Goal: Obtain resource: Download file/media

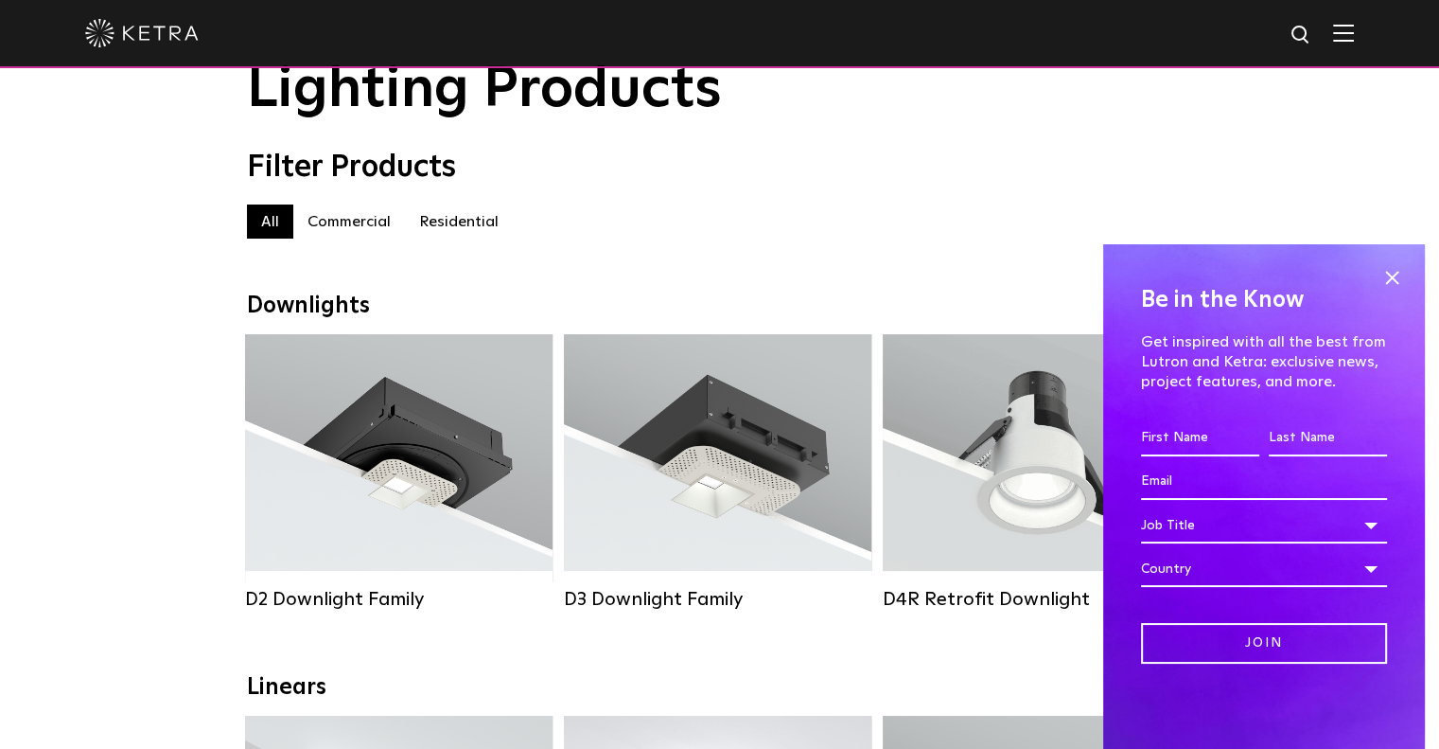
scroll to position [95, 0]
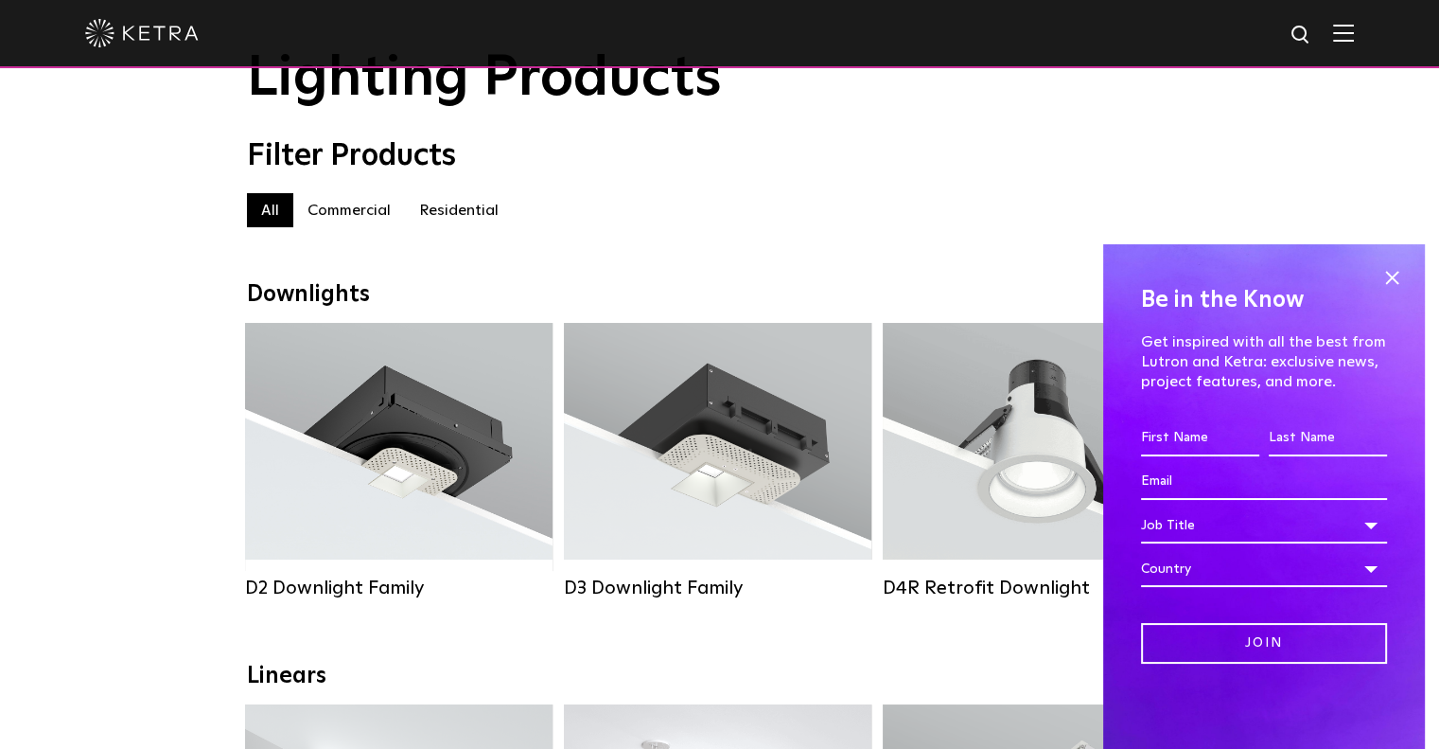
click at [377, 211] on label "Commercial" at bounding box center [349, 210] width 112 height 34
click at [1397, 274] on span at bounding box center [1392, 277] width 28 height 28
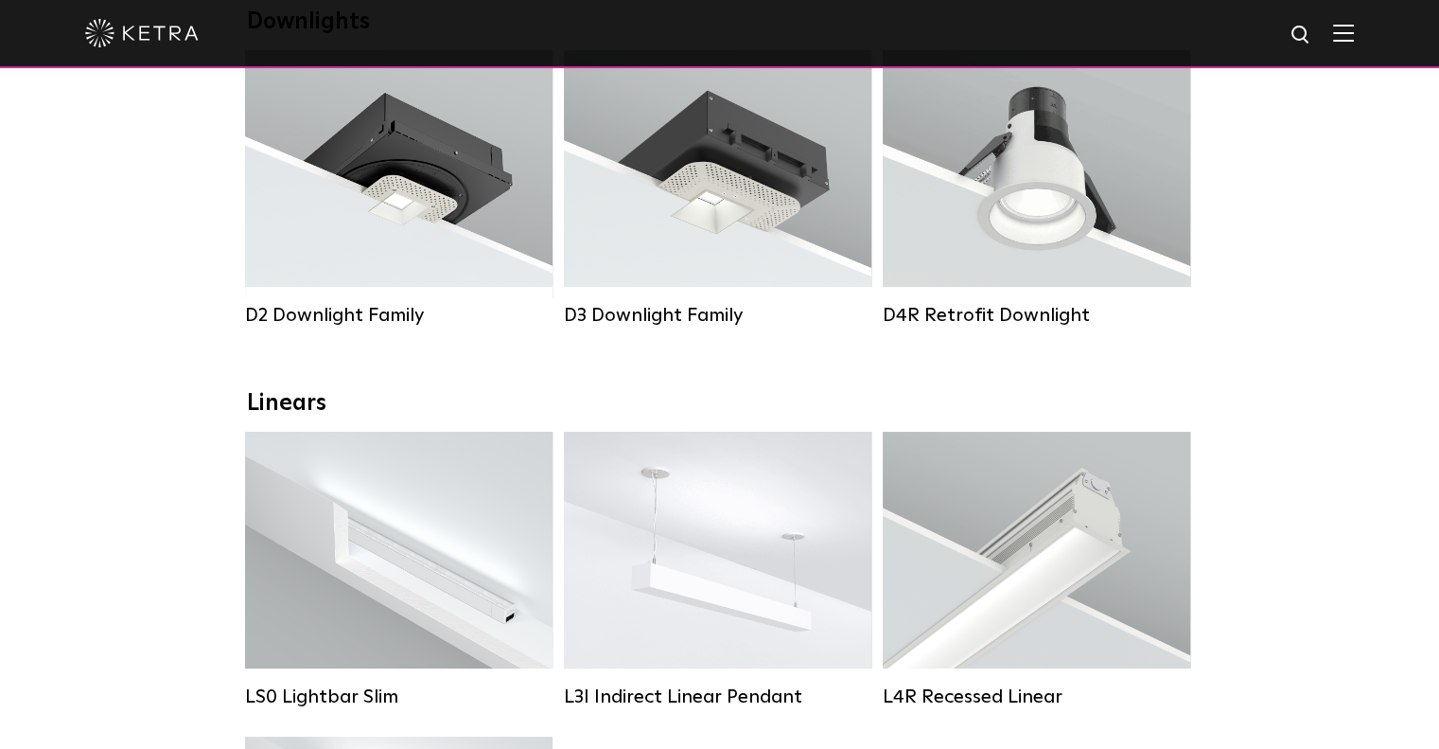
scroll to position [379, 0]
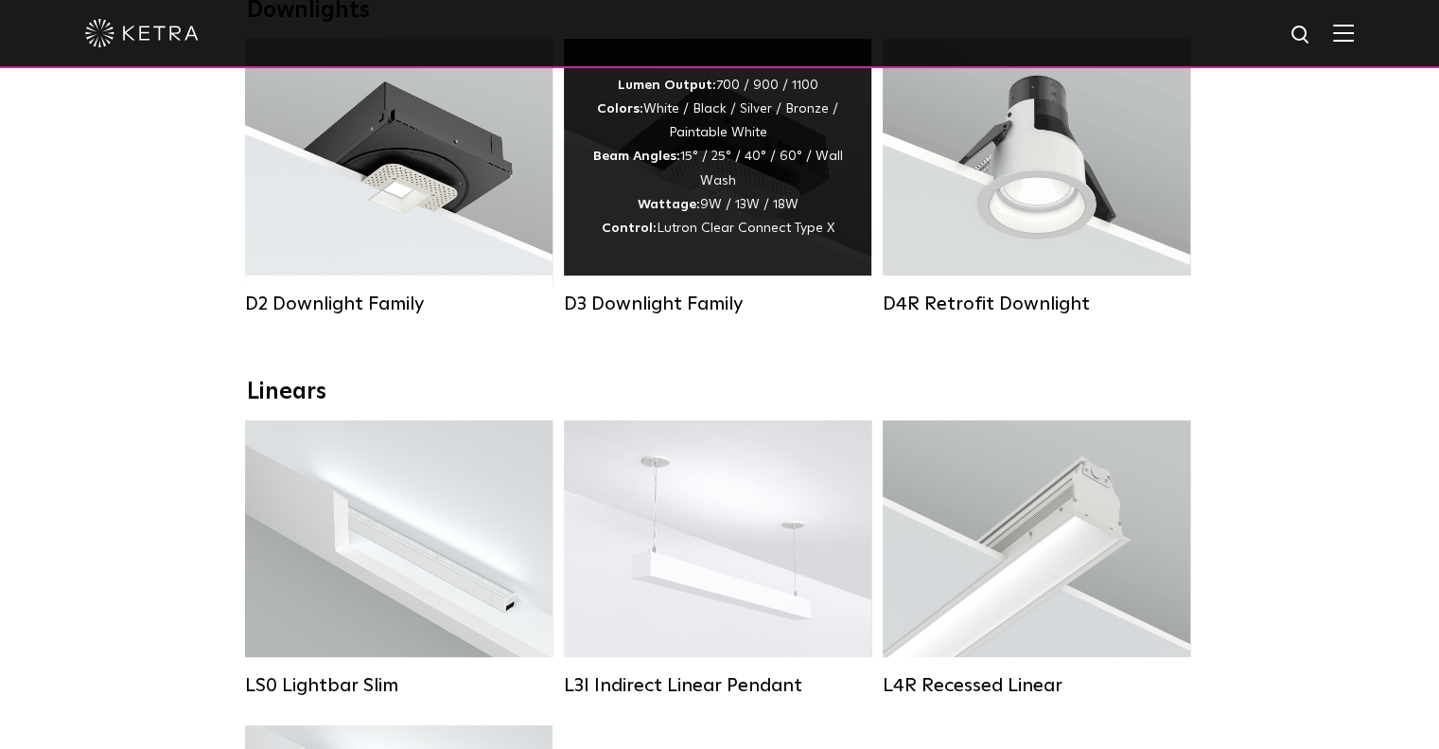
click at [640, 226] on div "Lumen Output: 700 / 900 / 1100 Colors: White / Black / Silver / Bronze / Painta…" at bounding box center [717, 157] width 251 height 167
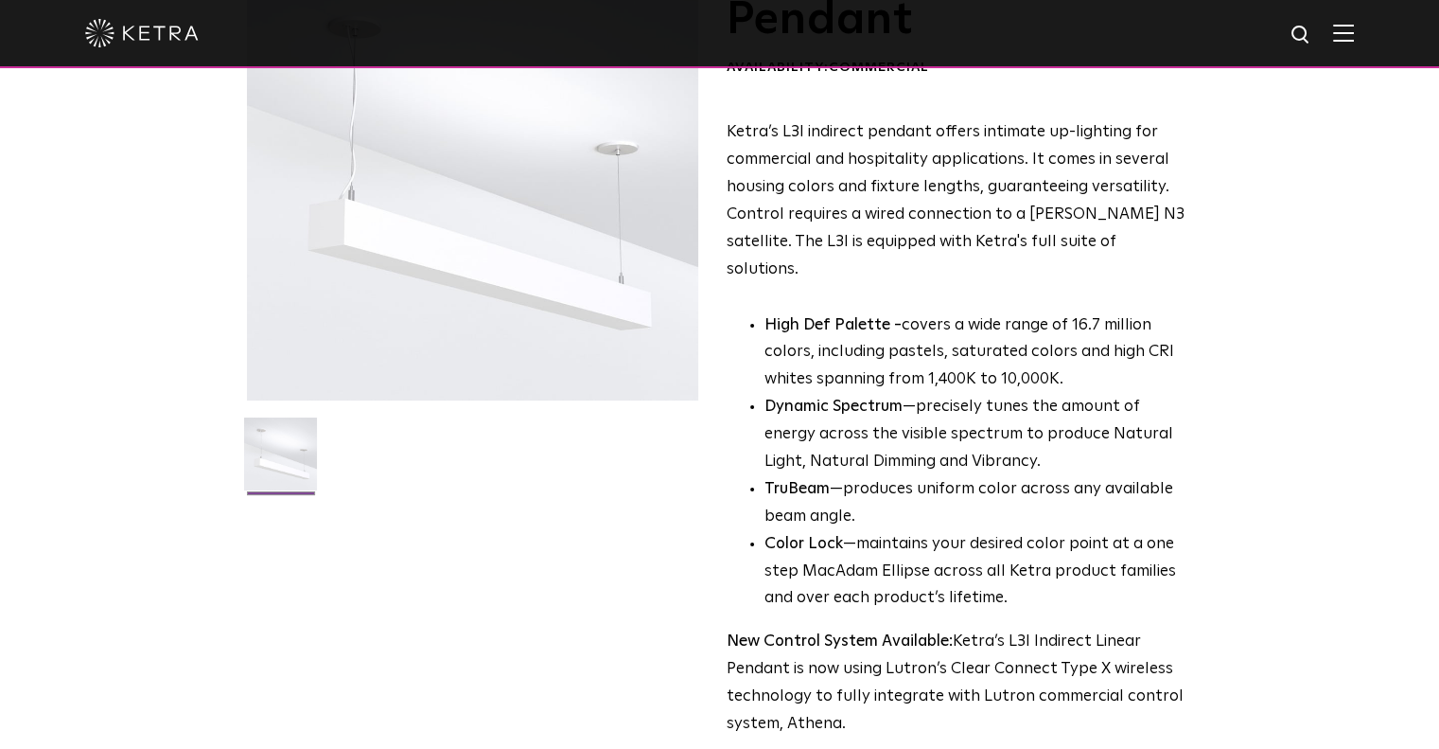
scroll to position [662, 0]
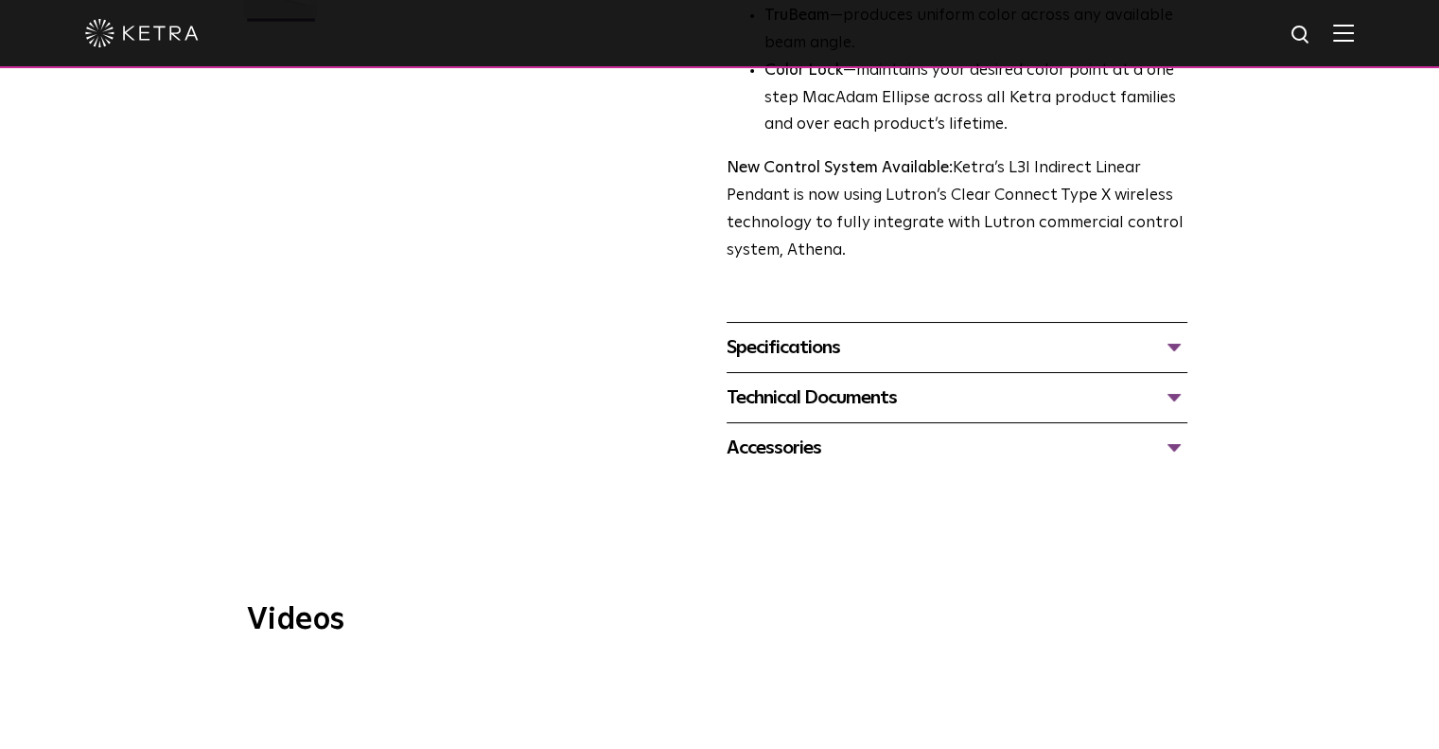
click at [829, 382] on div "Technical Documents" at bounding box center [957, 397] width 461 height 30
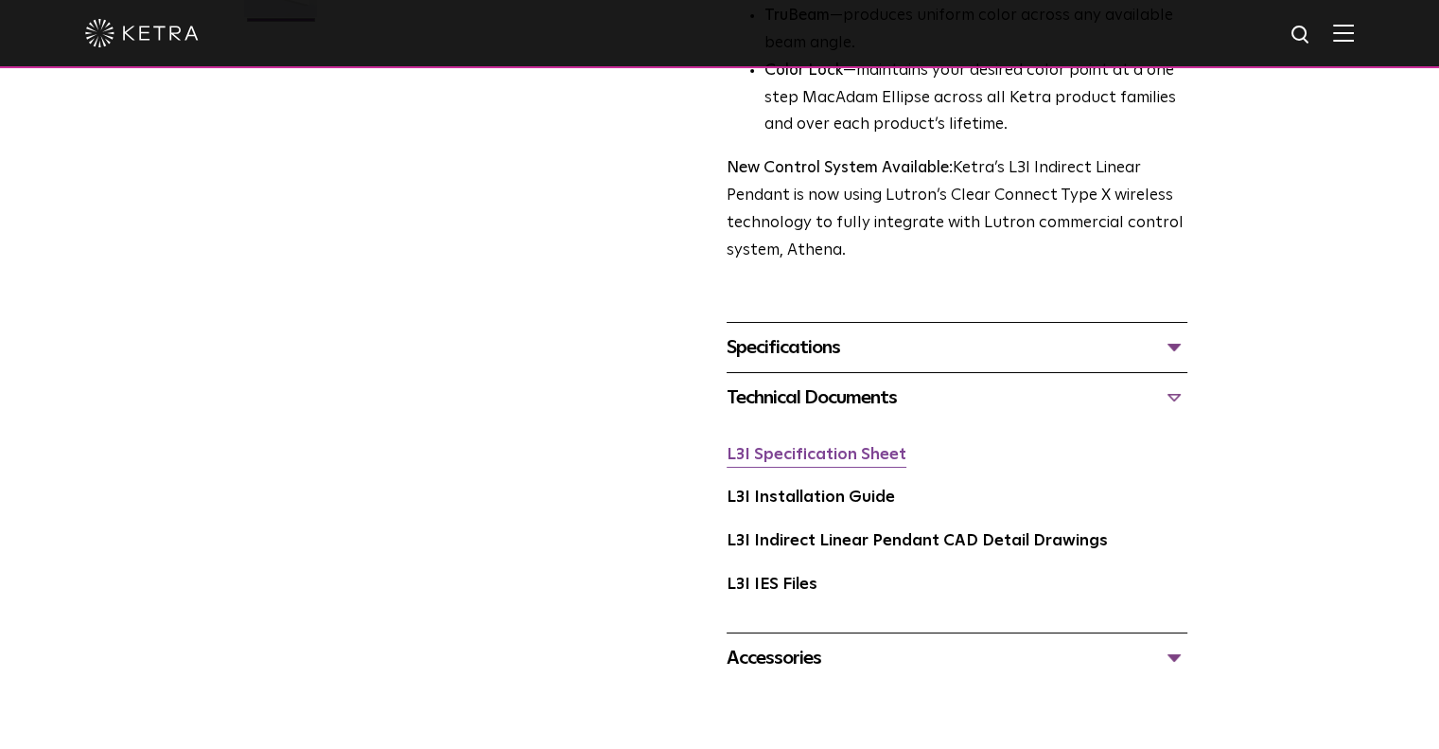
click at [853, 447] on link "L3I Specification Sheet" at bounding box center [817, 455] width 180 height 16
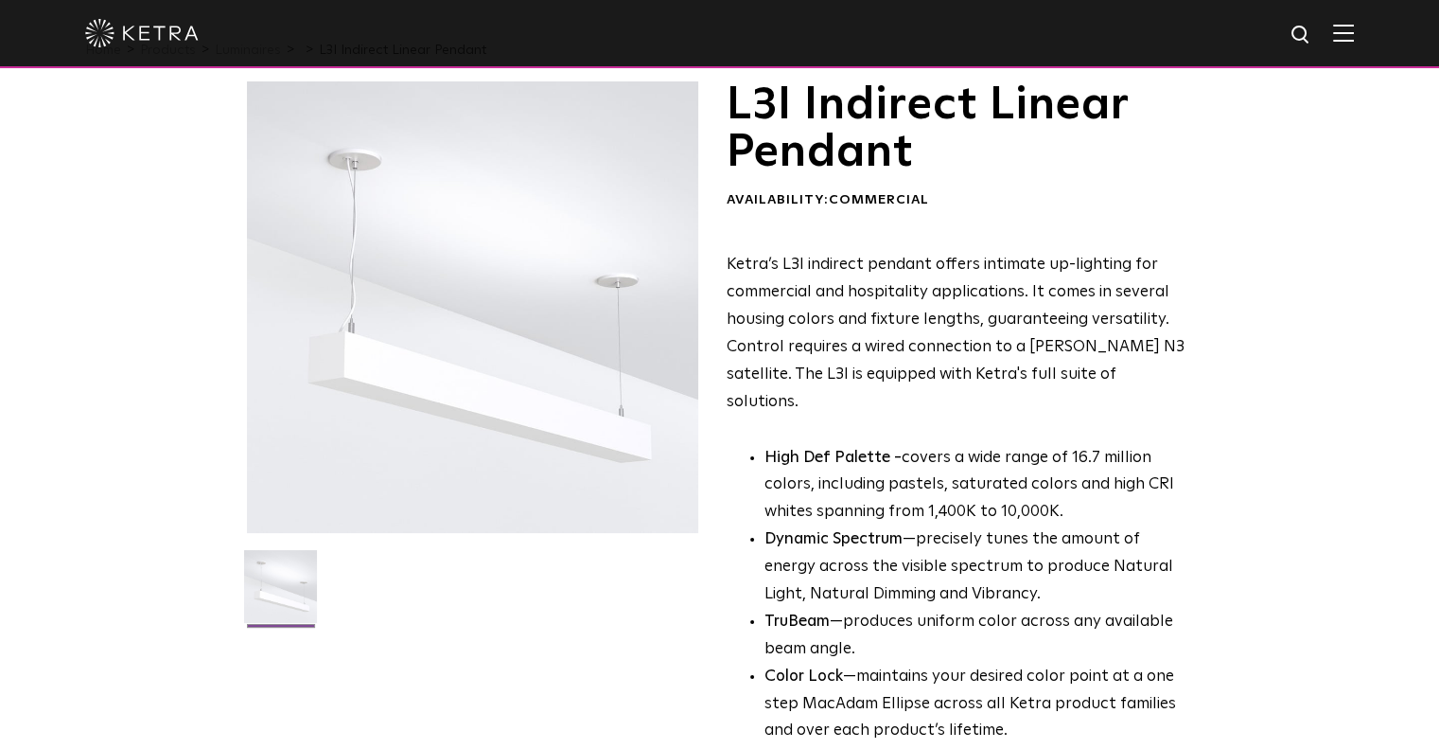
scroll to position [0, 0]
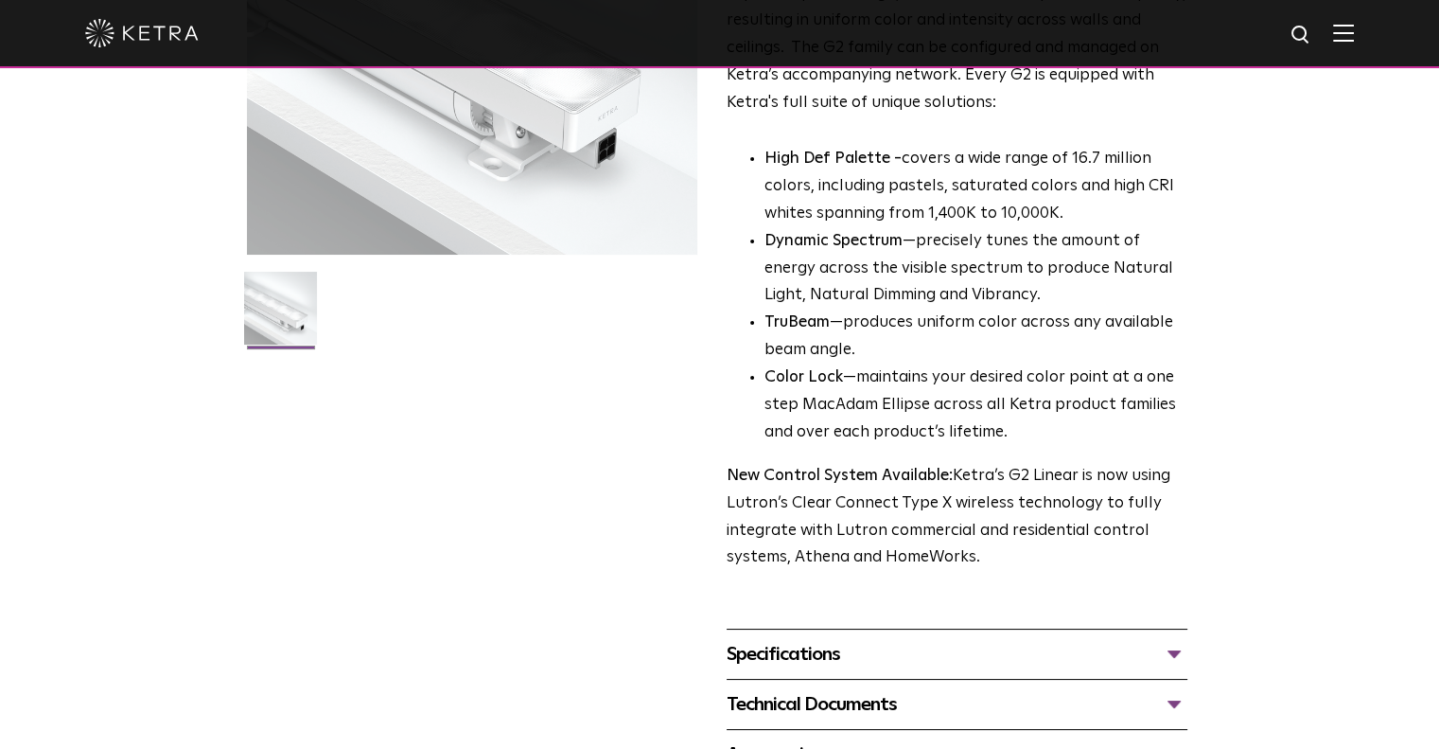
scroll to position [568, 0]
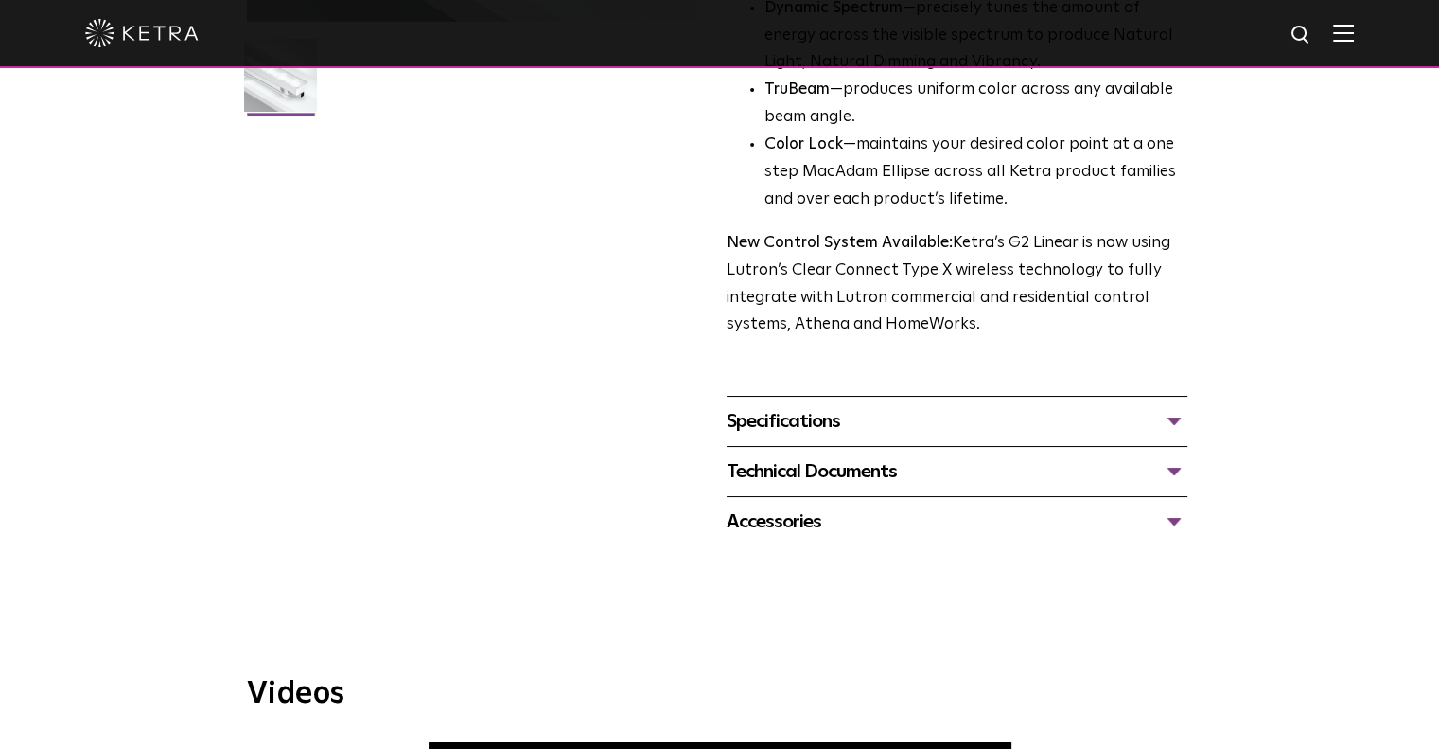
click at [876, 419] on div "Specifications" at bounding box center [957, 421] width 461 height 30
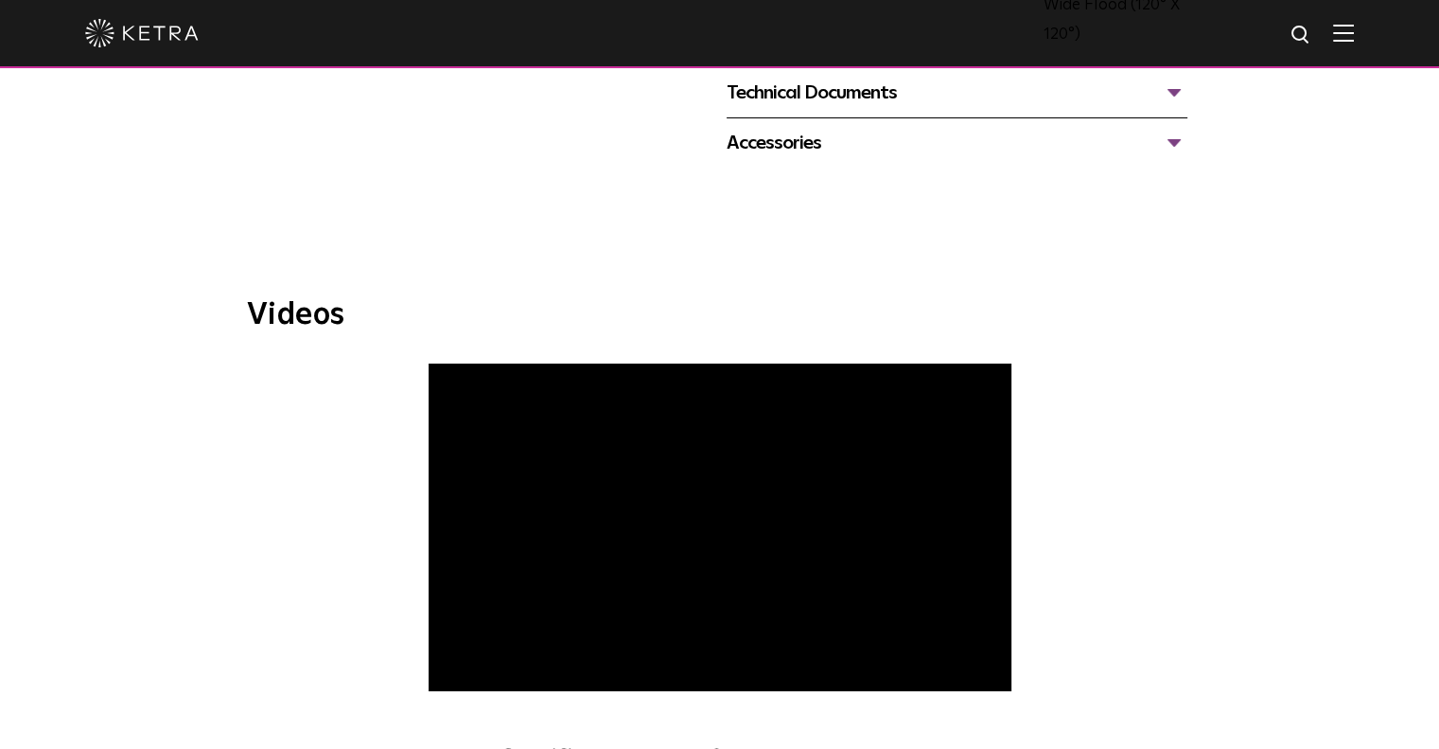
scroll to position [1041, 0]
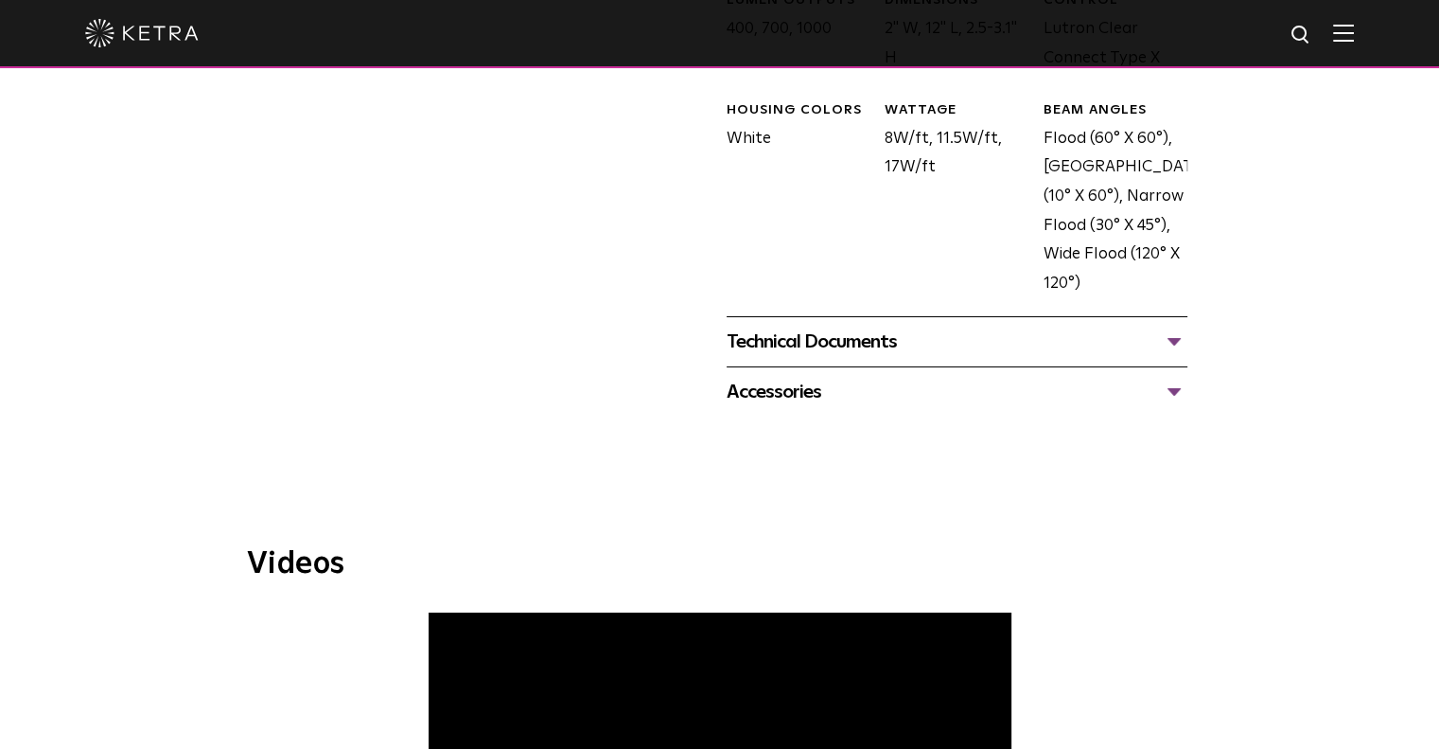
click at [889, 340] on div "Technical Documents" at bounding box center [957, 341] width 461 height 30
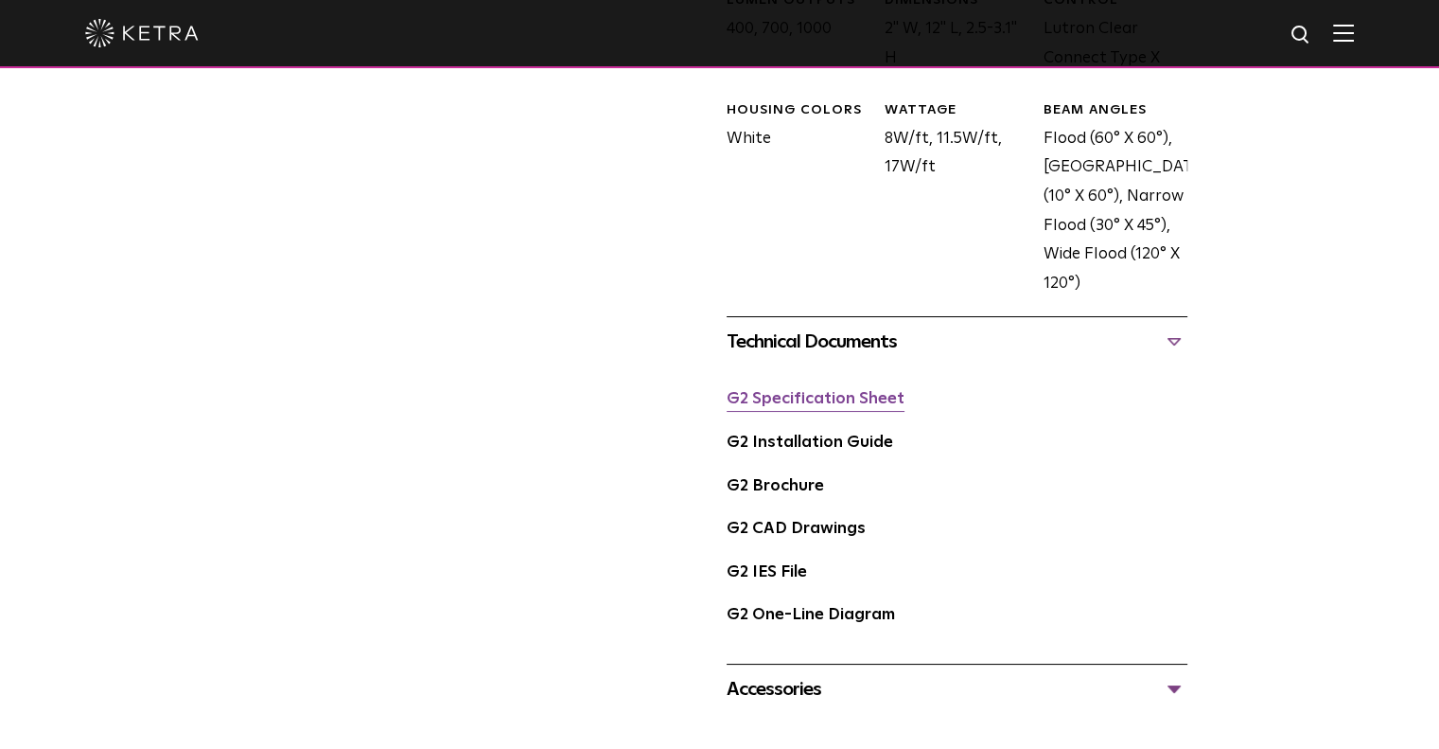
click at [859, 397] on link "G2 Specification Sheet" at bounding box center [816, 399] width 178 height 16
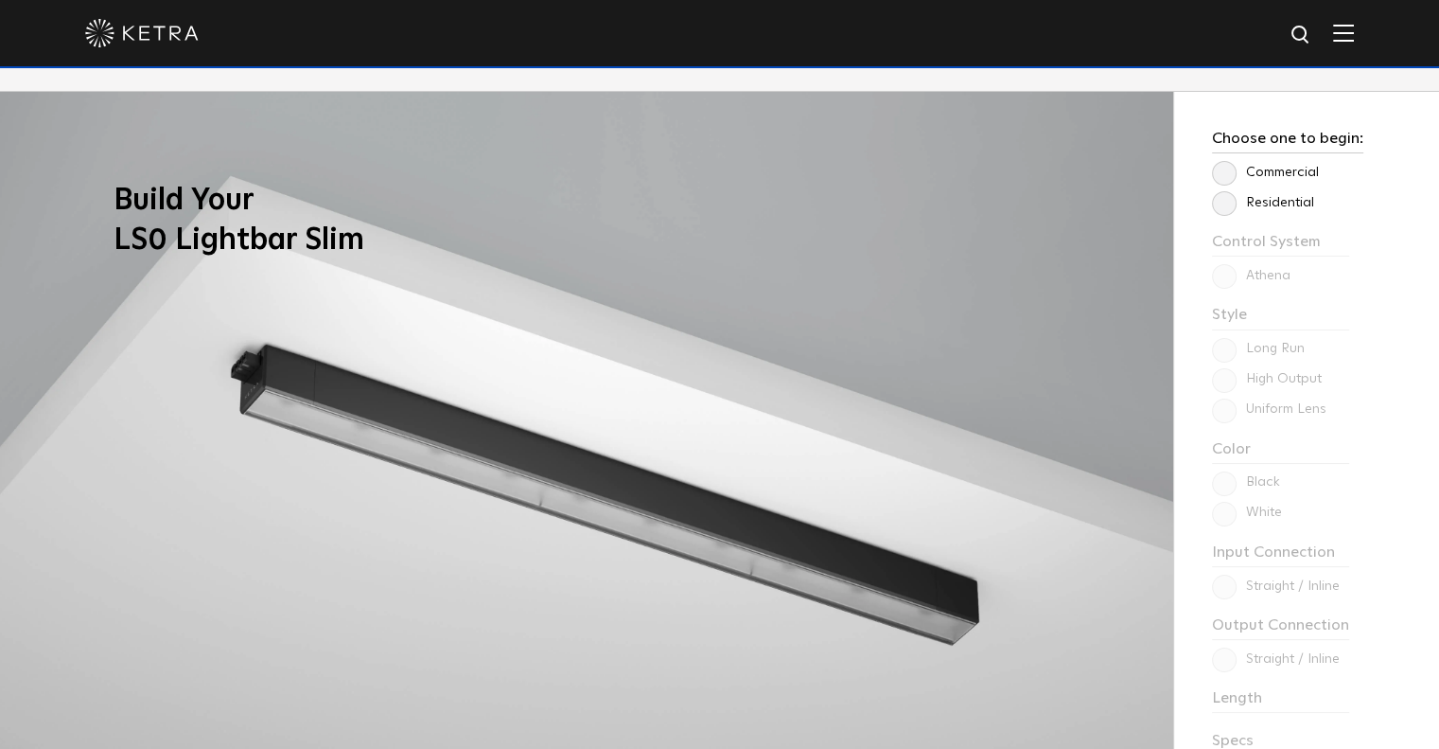
scroll to position [1514, 0]
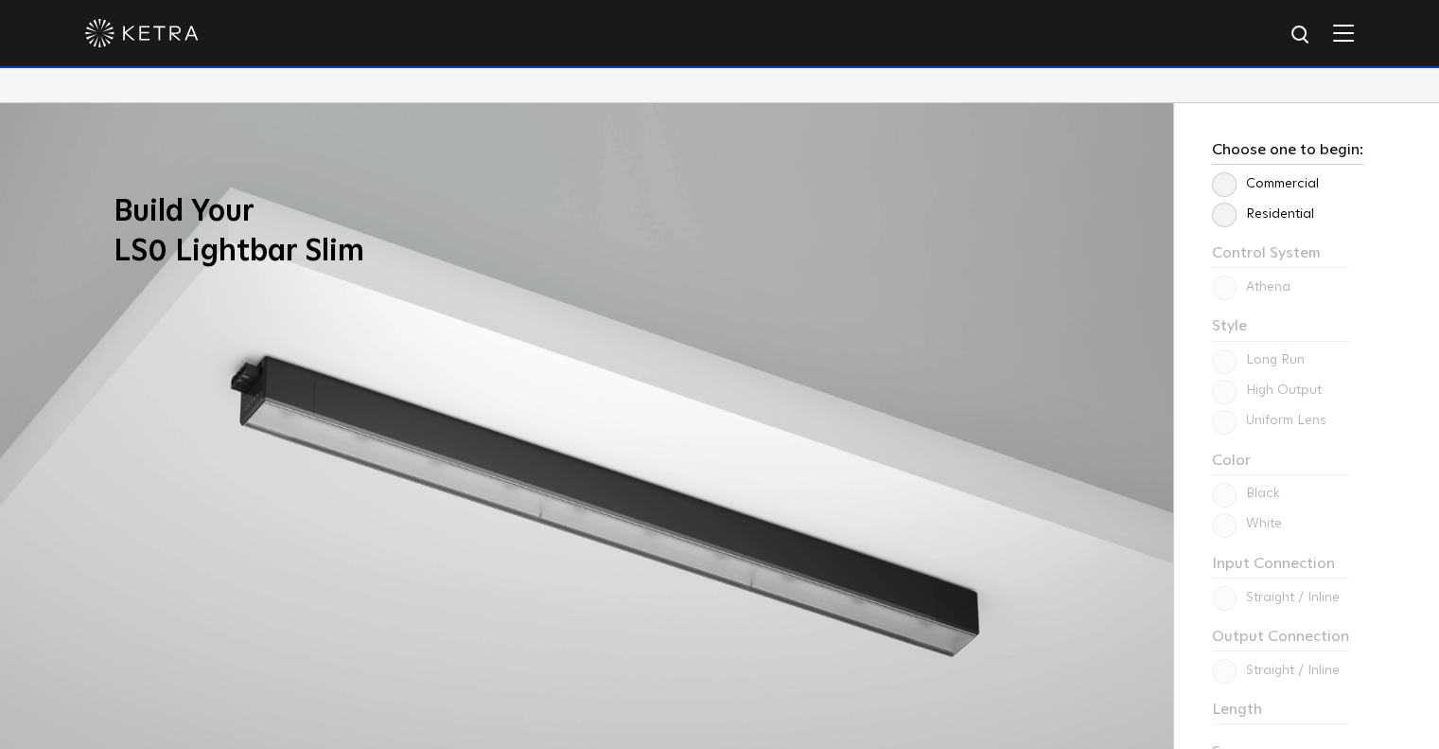
click at [1223, 176] on label "Commercial" at bounding box center [1265, 184] width 107 height 16
click at [0, 0] on input "Commercial" at bounding box center [0, 0] width 0 height 0
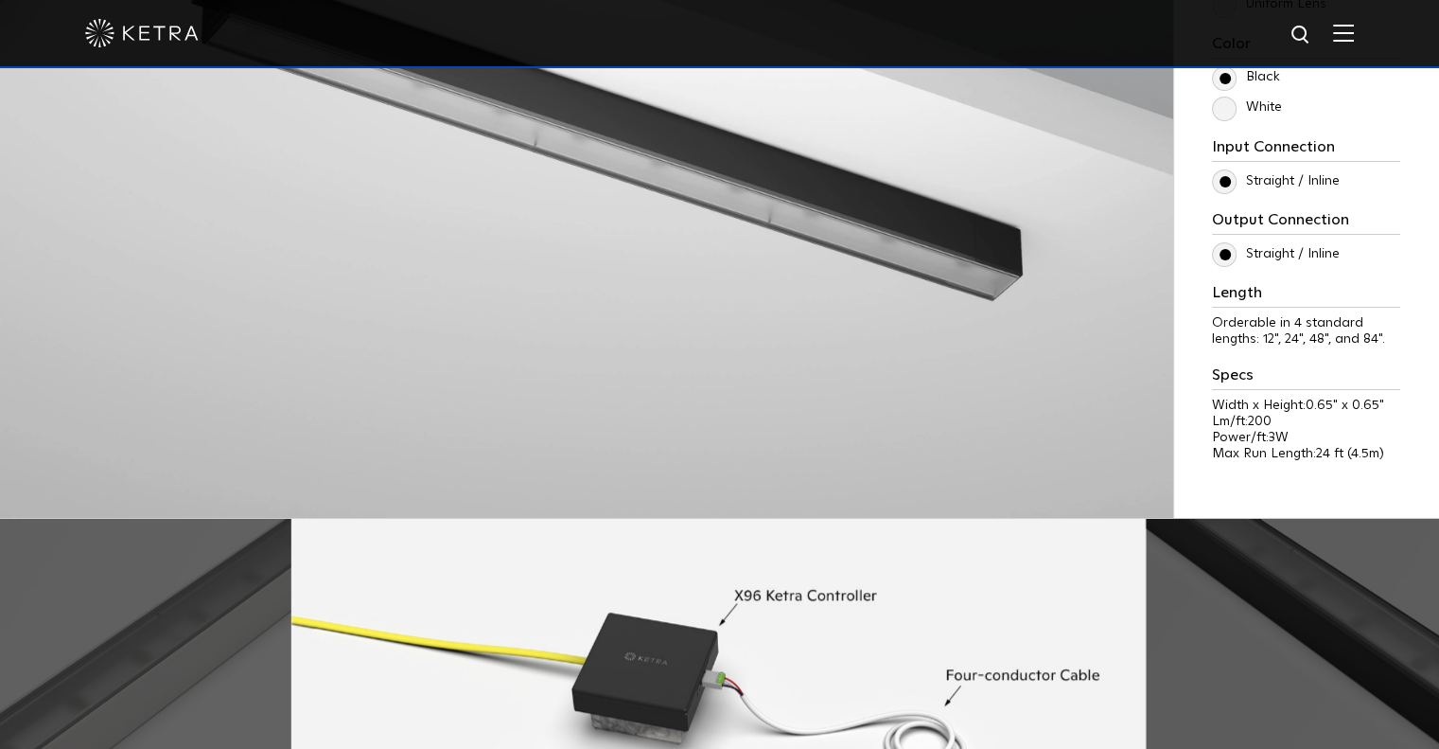
scroll to position [3469, 0]
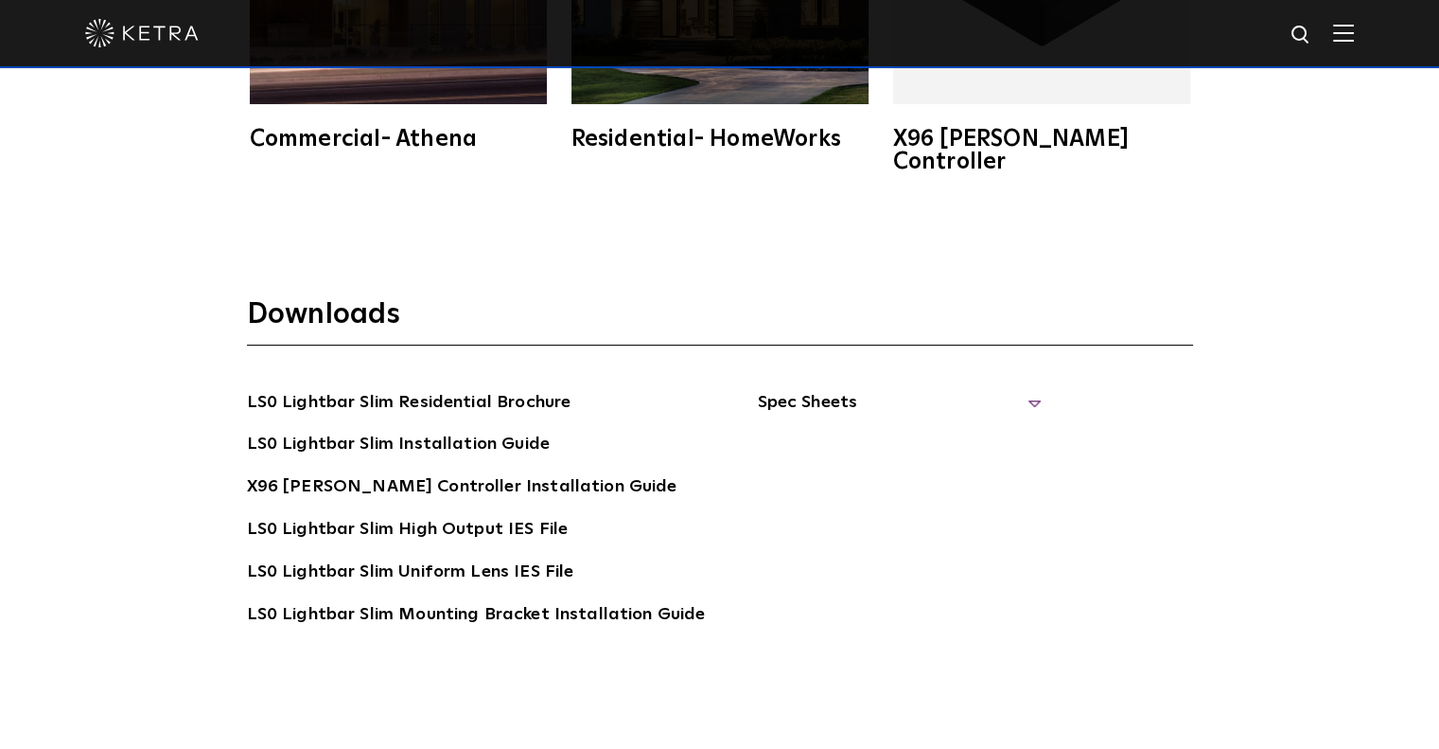
click at [901, 389] on span "Spec Sheets" at bounding box center [899, 410] width 284 height 42
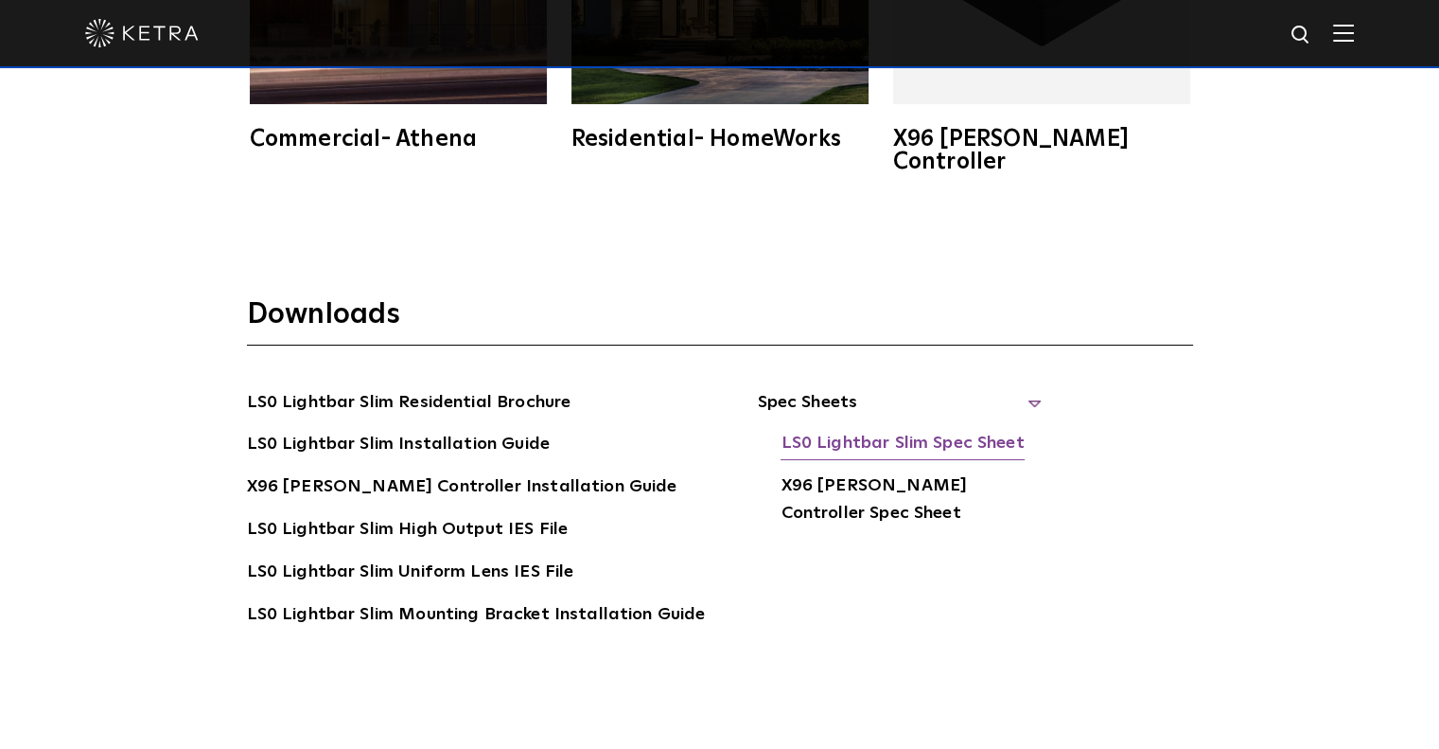
click at [881, 430] on link "LS0 Lightbar Slim Spec Sheet" at bounding box center [902, 445] width 243 height 30
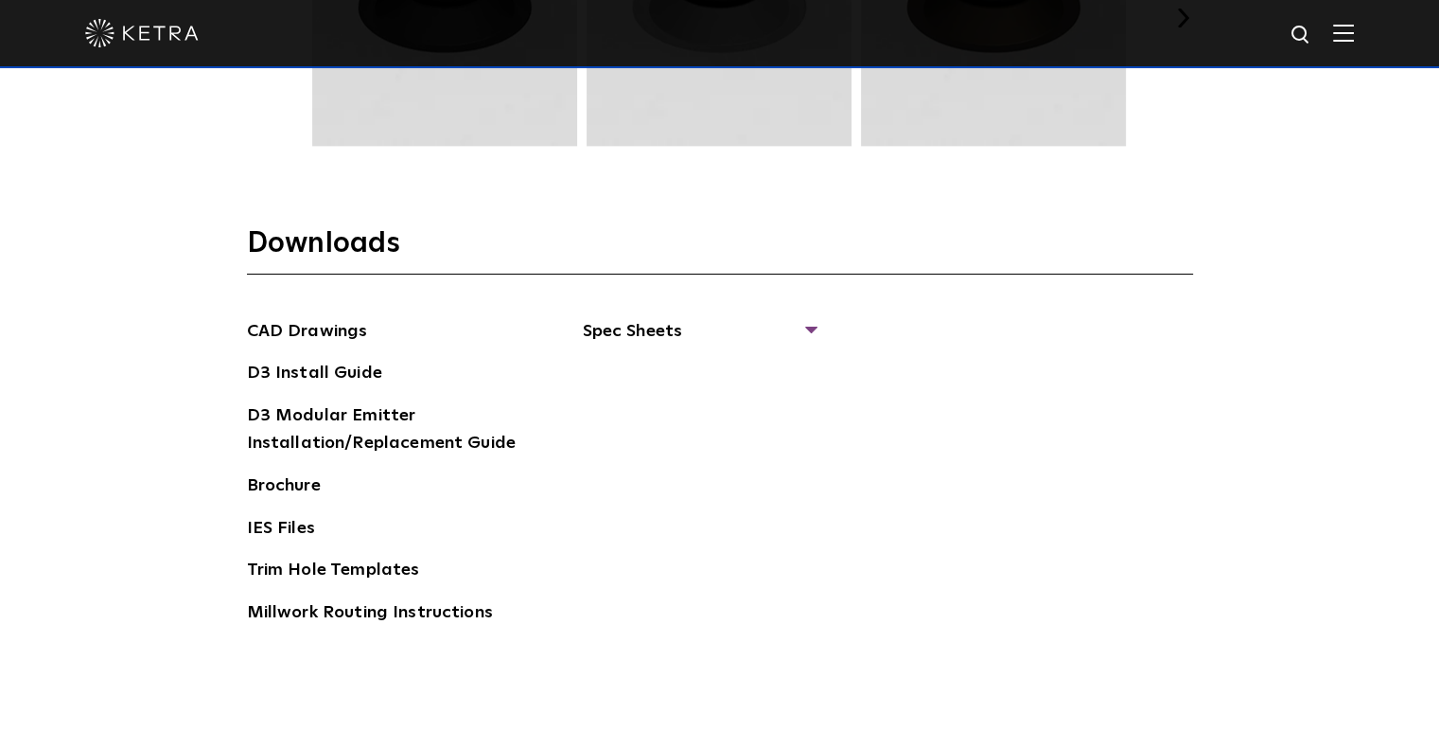
scroll to position [2839, 0]
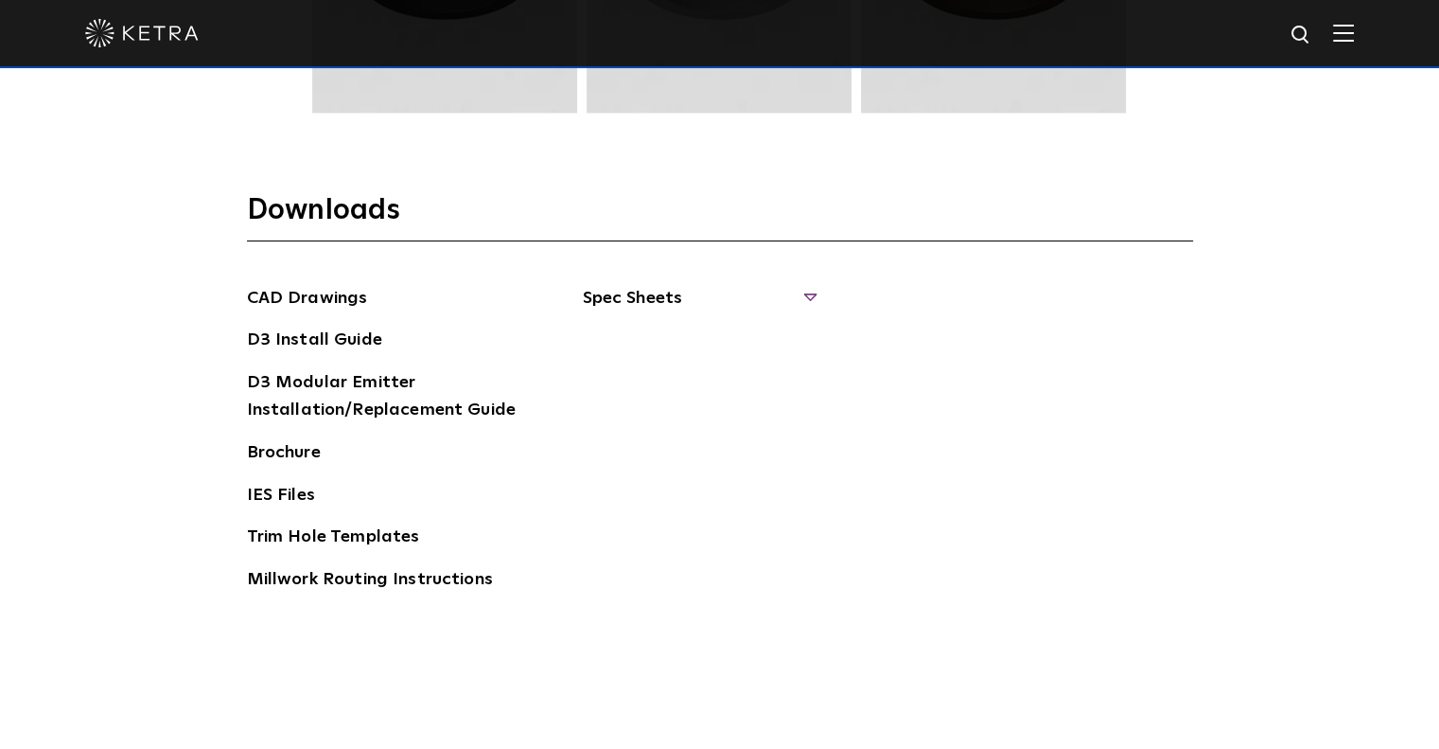
click at [750, 285] on span "Spec Sheets" at bounding box center [699, 306] width 232 height 42
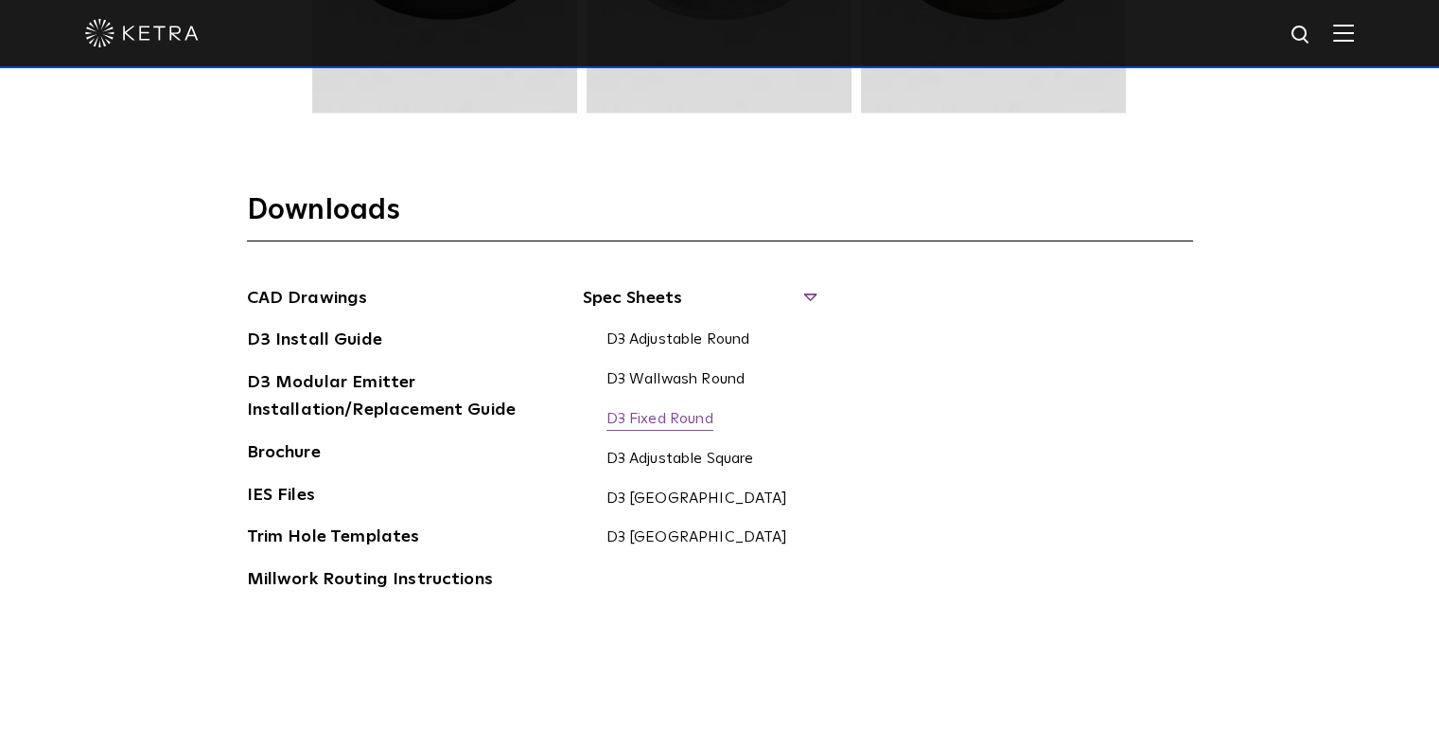
click at [683, 415] on link "D3 Fixed Round" at bounding box center [660, 420] width 107 height 21
